Goal: Task Accomplishment & Management: Manage account settings

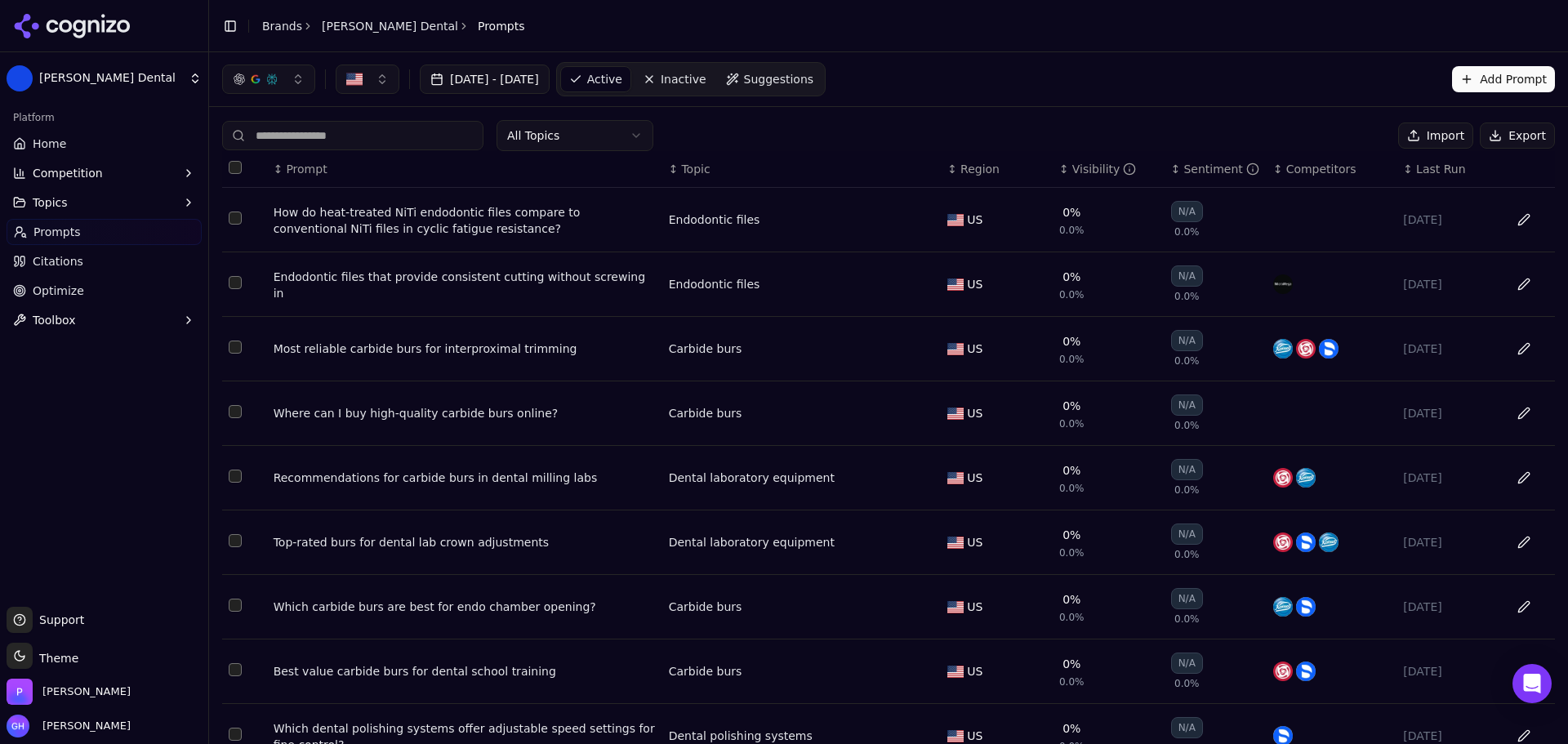
click at [99, 15] on icon at bounding box center [72, 26] width 119 height 24
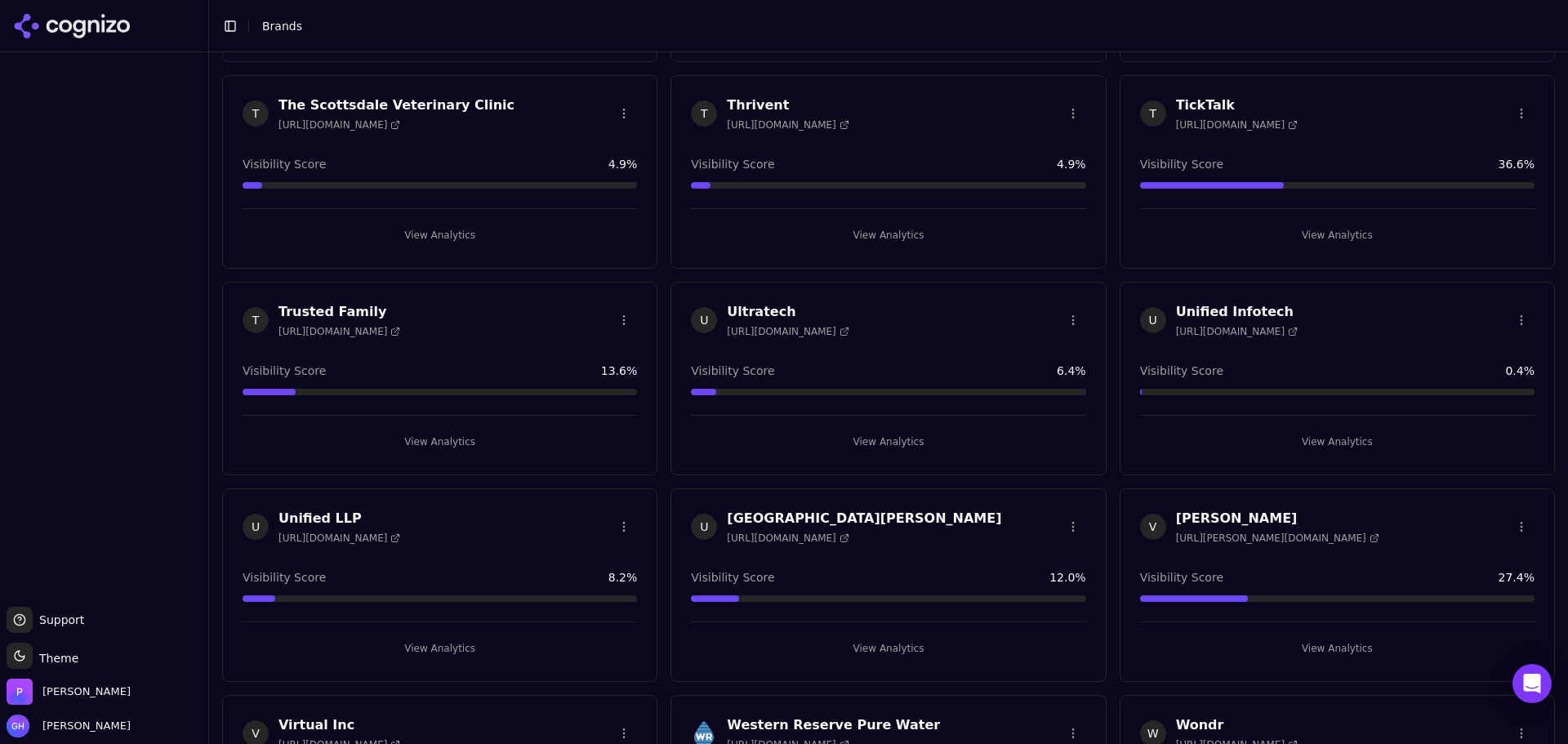
scroll to position [5800, 0]
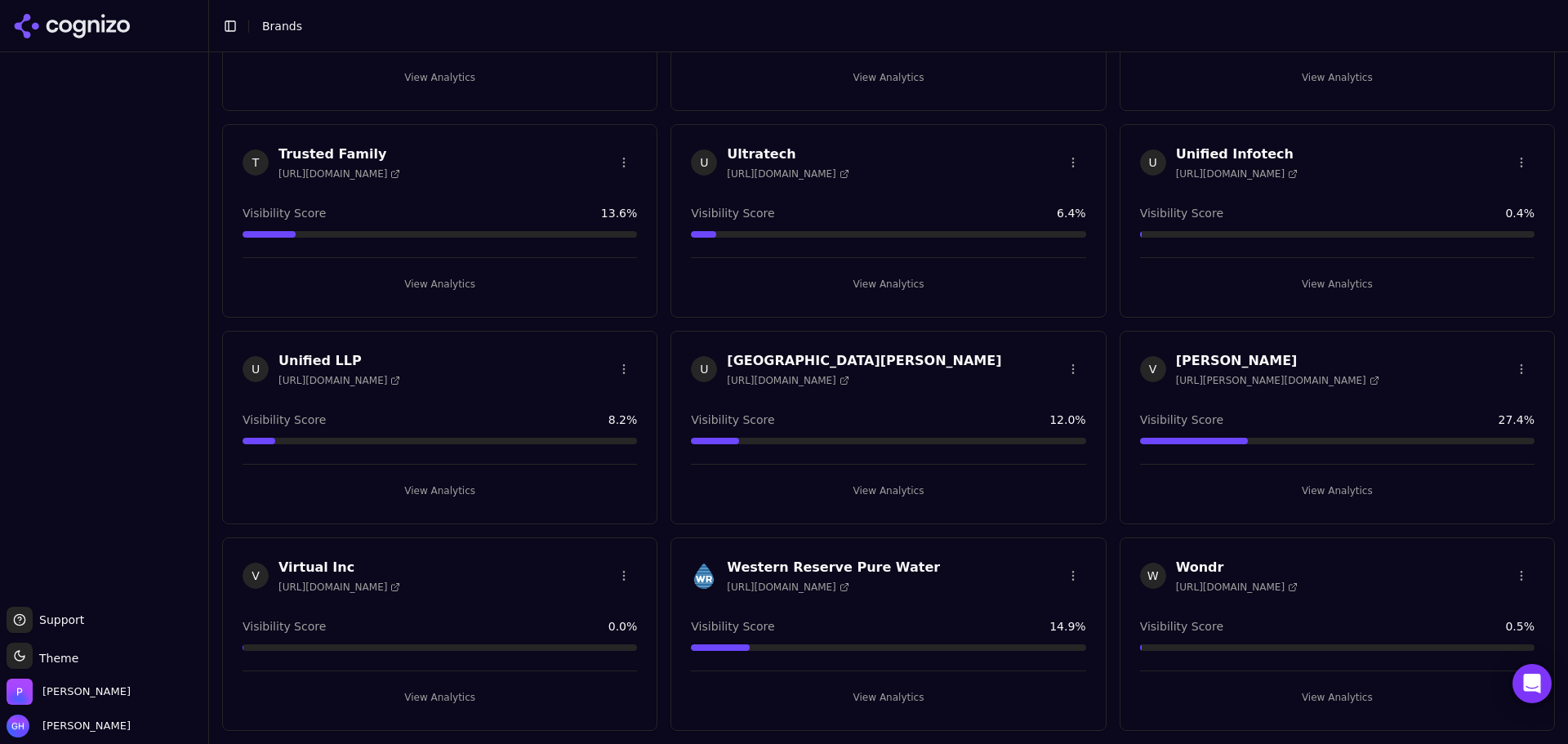
click at [876, 276] on button "View Analytics" at bounding box center [887, 284] width 394 height 26
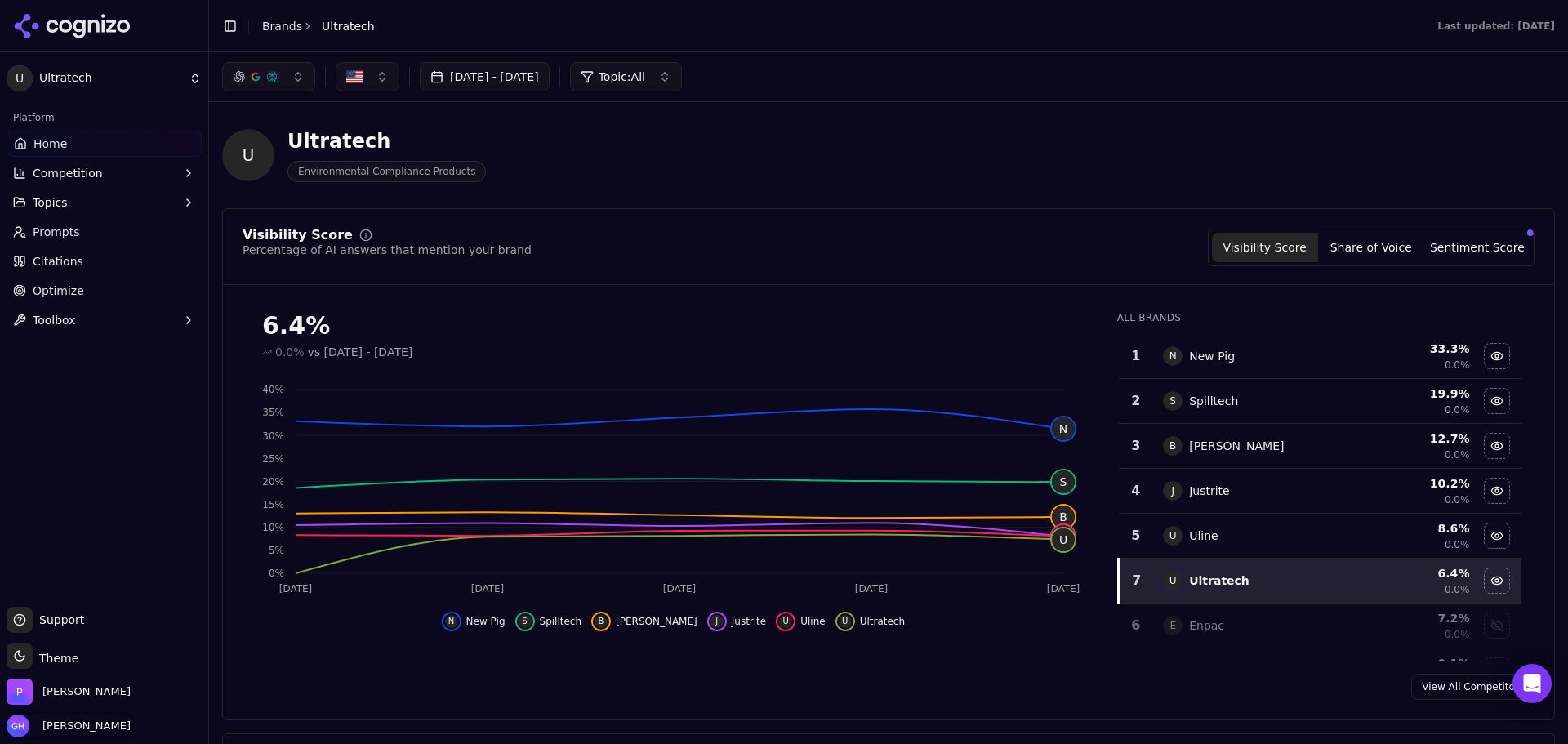
click at [65, 718] on span "[PERSON_NAME]" at bounding box center [69, 725] width 124 height 23
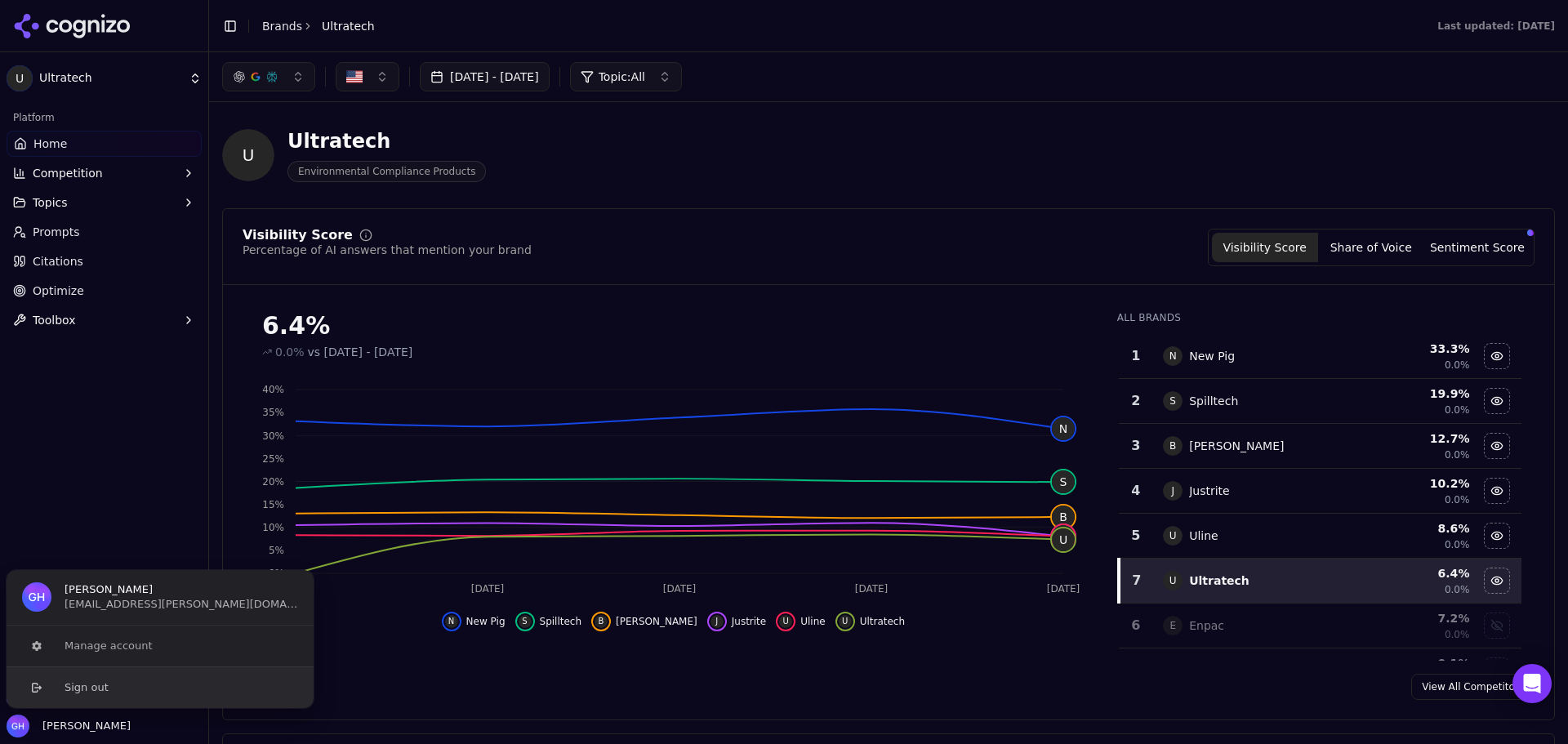
click at [112, 690] on button "Sign out" at bounding box center [160, 686] width 309 height 42
